Goal: Information Seeking & Learning: Learn about a topic

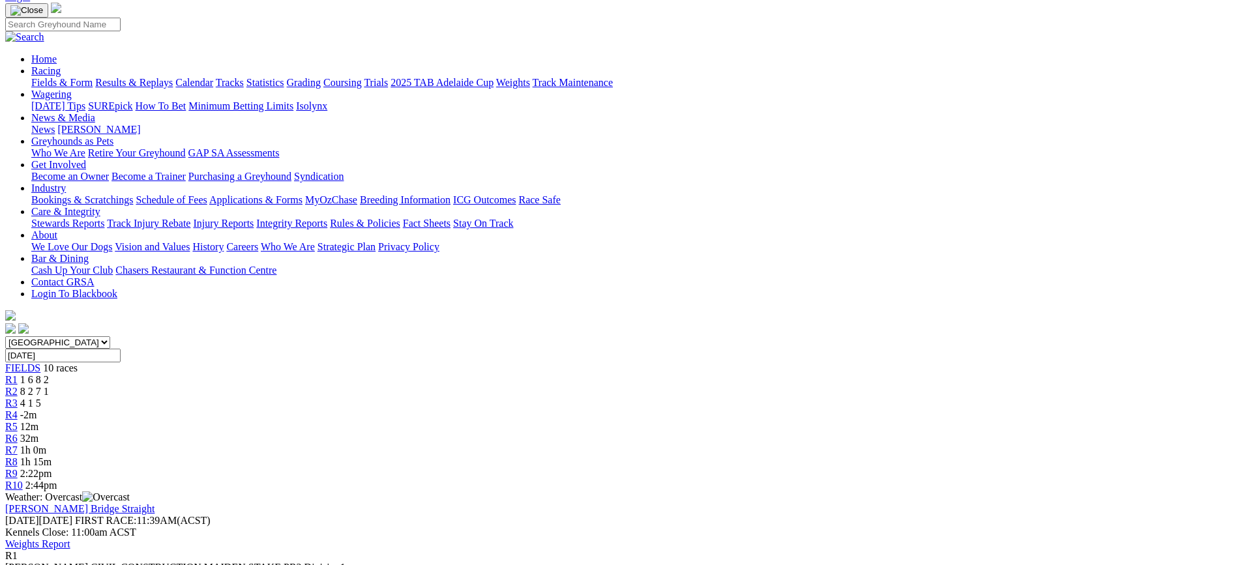
scroll to position [65, 0]
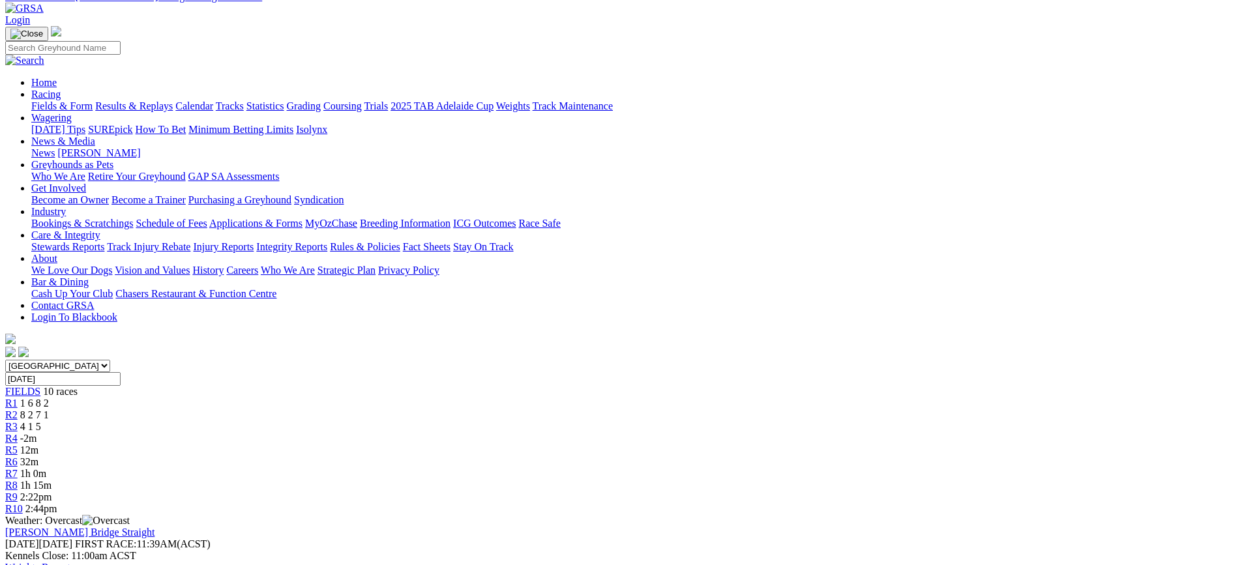
click at [18, 410] on link "R2" at bounding box center [11, 415] width 12 height 11
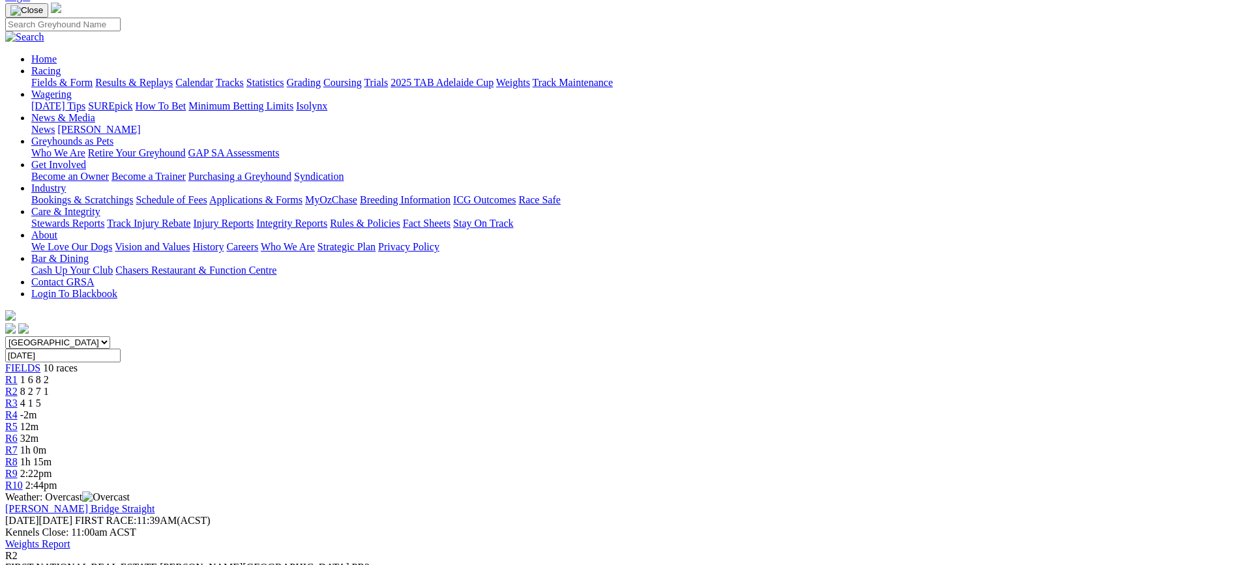
scroll to position [65, 0]
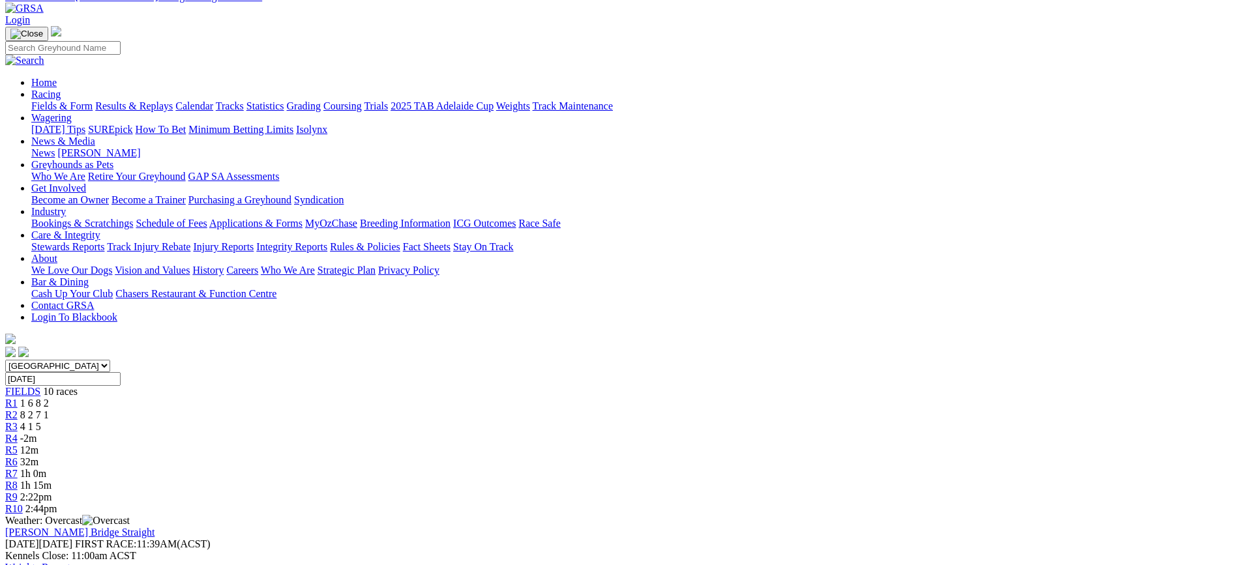
click at [18, 421] on link "R3" at bounding box center [11, 426] width 12 height 11
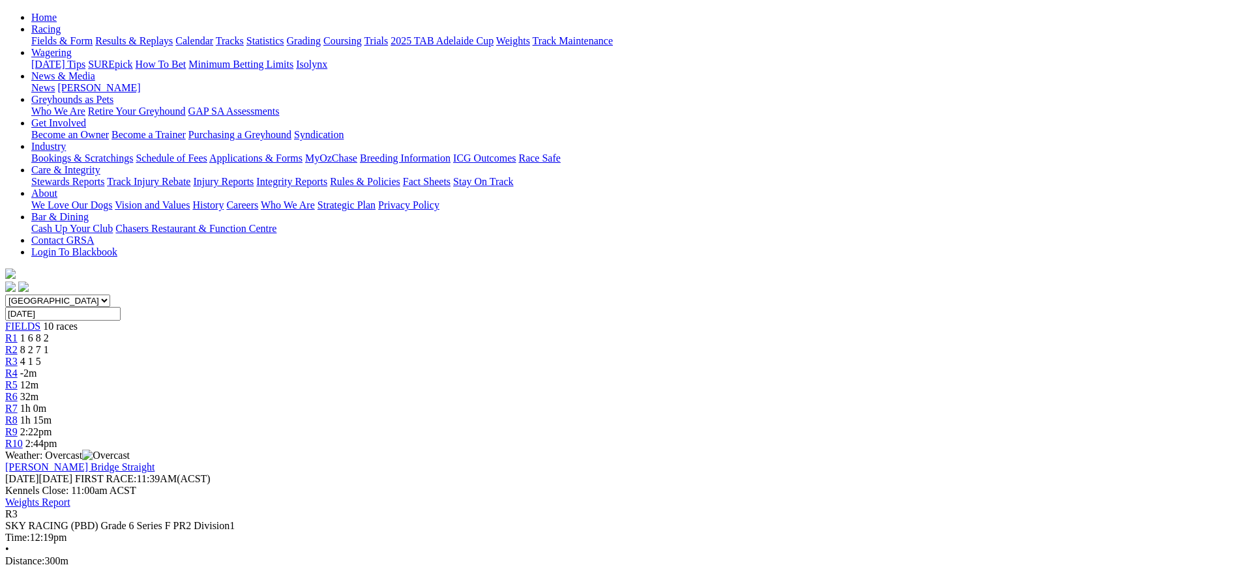
scroll to position [65, 0]
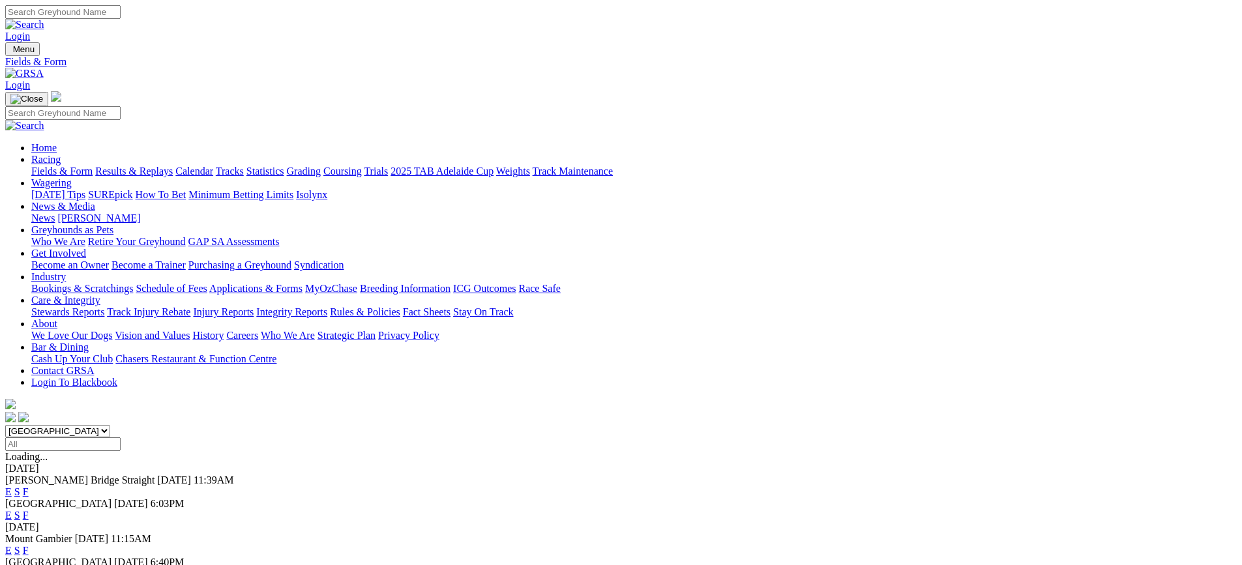
click at [29, 486] on link "F" at bounding box center [26, 491] width 6 height 11
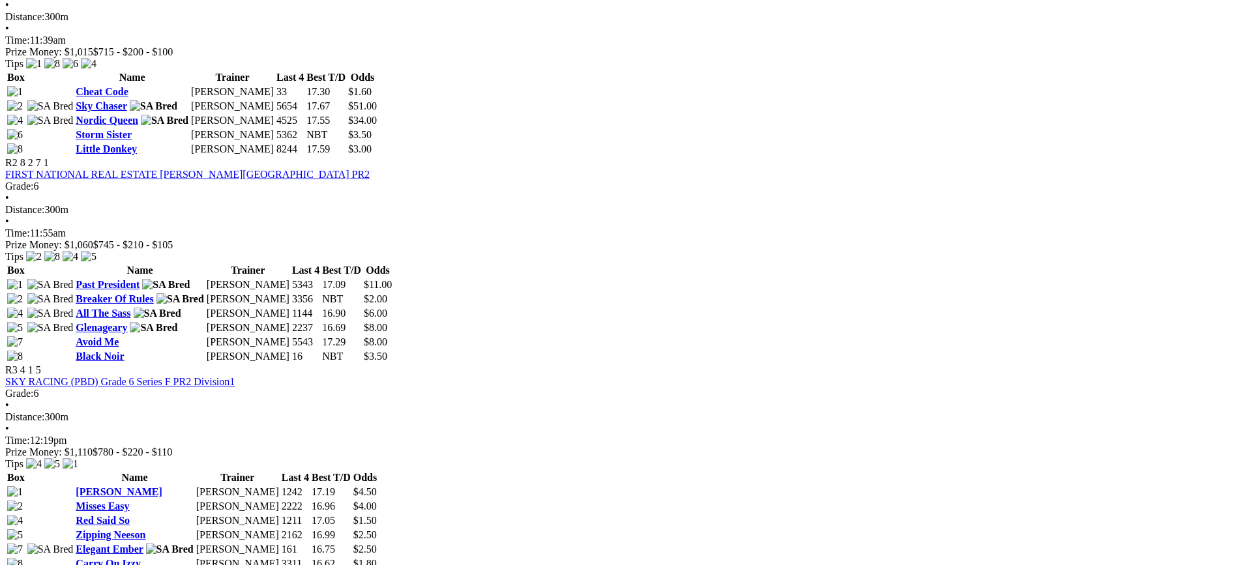
scroll to position [783, 0]
